Goal: Information Seeking & Learning: Learn about a topic

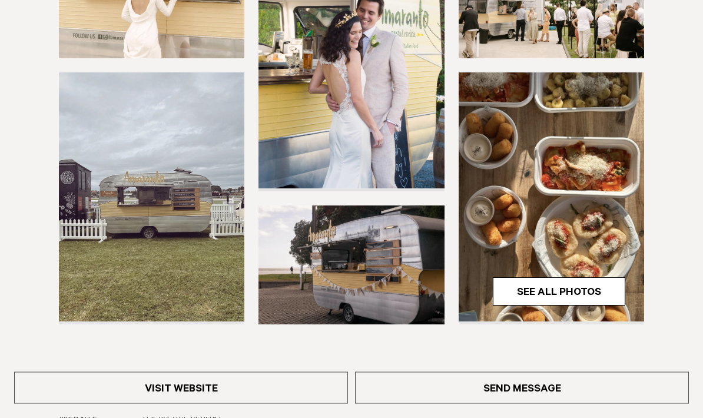
scroll to position [273, 0]
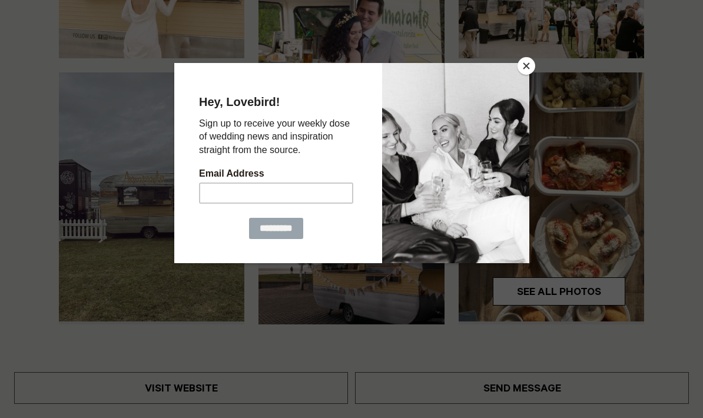
click at [528, 73] on button "Close" at bounding box center [526, 66] width 18 height 18
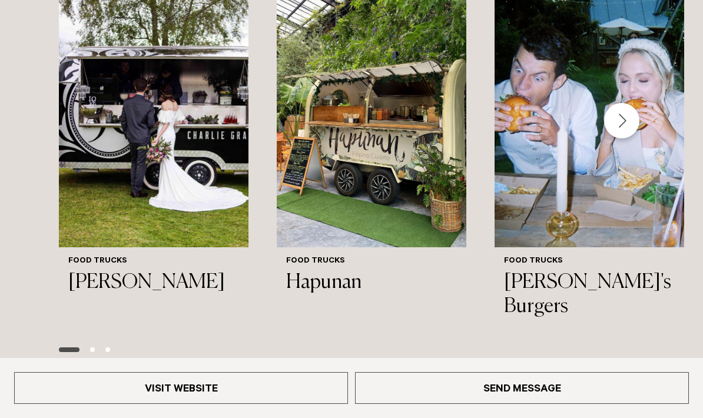
scroll to position [1284, 0]
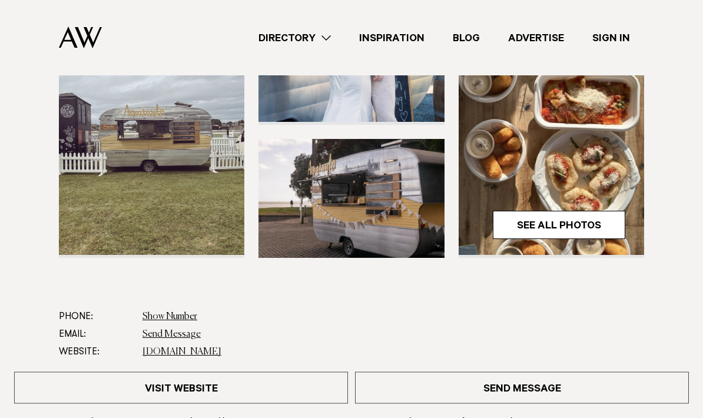
click at [286, 44] on link "Directory" at bounding box center [294, 38] width 101 height 16
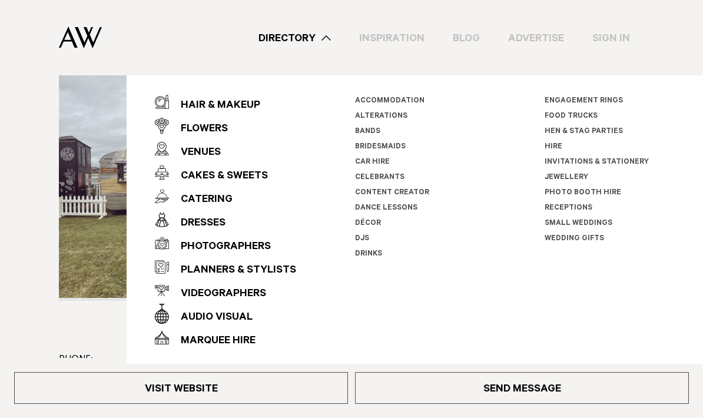
scroll to position [294, 0]
click at [201, 188] on div "Cakes & Sweets" at bounding box center [218, 177] width 99 height 24
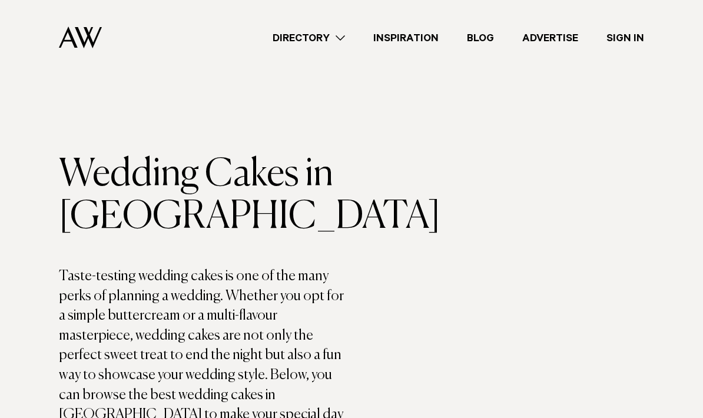
click at [317, 25] on div "Directory Hair & Makeup Flowers Venues Cakes & Sweets" at bounding box center [377, 37] width 533 height 75
click at [276, 34] on link "Directory" at bounding box center [308, 38] width 101 height 16
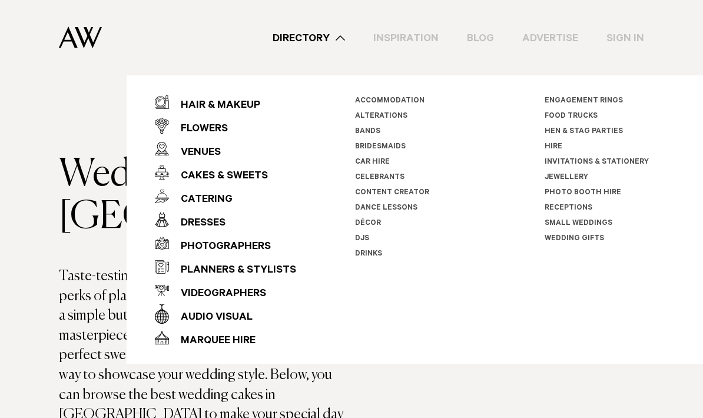
click at [191, 191] on div "Catering" at bounding box center [201, 200] width 64 height 24
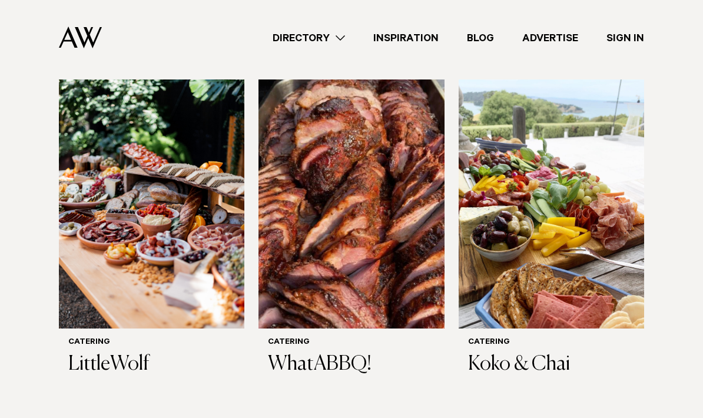
scroll to position [448, 0]
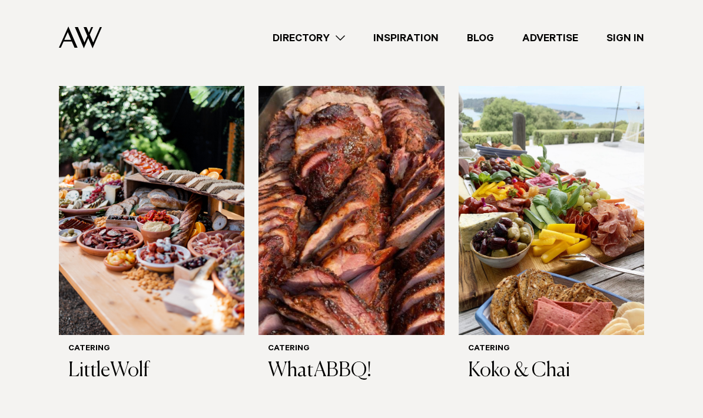
click at [143, 221] on img at bounding box center [151, 210] width 185 height 249
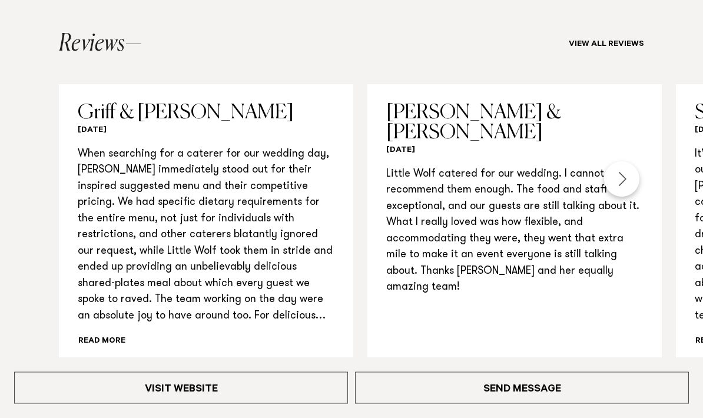
scroll to position [1062, 0]
click at [632, 184] on div "Next slide" at bounding box center [621, 178] width 35 height 35
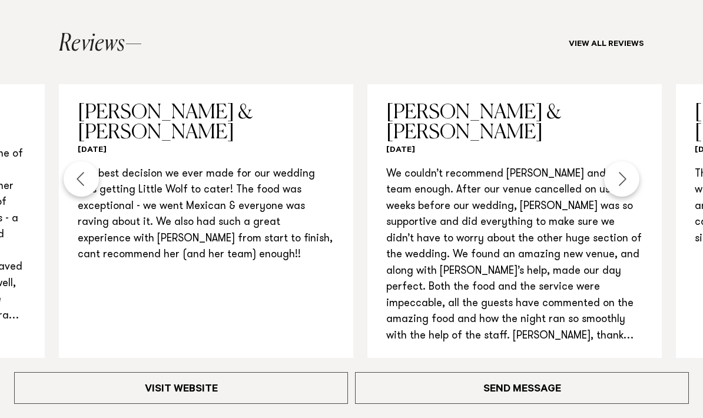
click at [629, 184] on div "Next slide" at bounding box center [621, 178] width 35 height 35
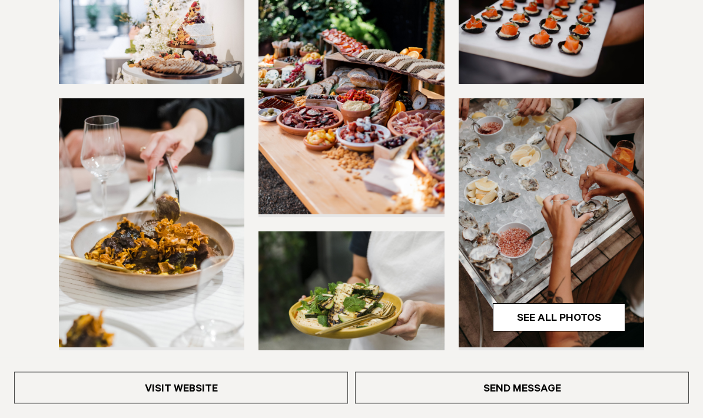
scroll to position [250, 0]
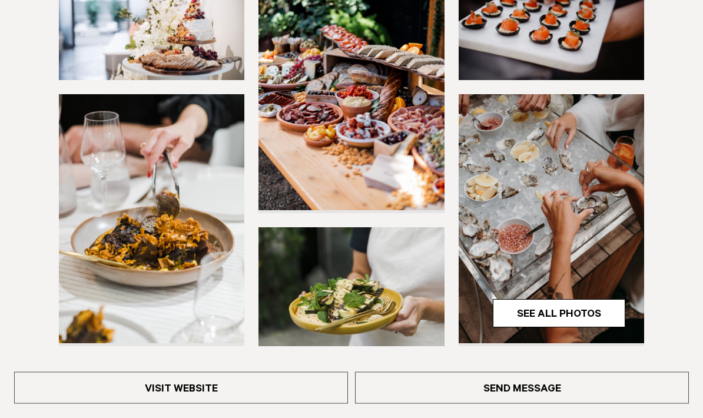
click at [607, 304] on link "See All Photos" at bounding box center [559, 314] width 132 height 28
